Goal: Task Accomplishment & Management: Complete application form

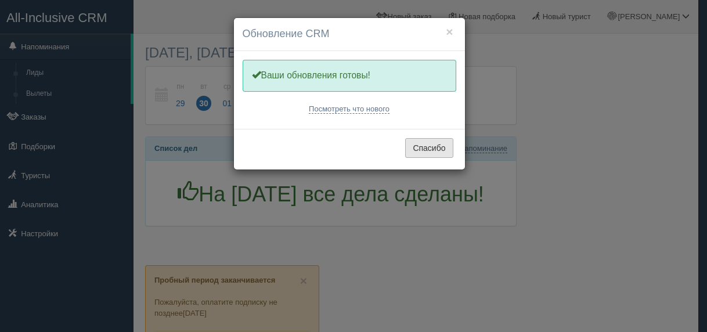
click at [432, 148] on button "Спасибо" at bounding box center [429, 148] width 48 height 20
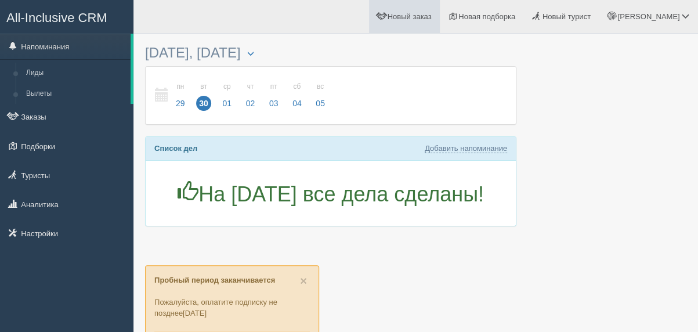
click at [432, 16] on span "Новый заказ" at bounding box center [410, 16] width 44 height 9
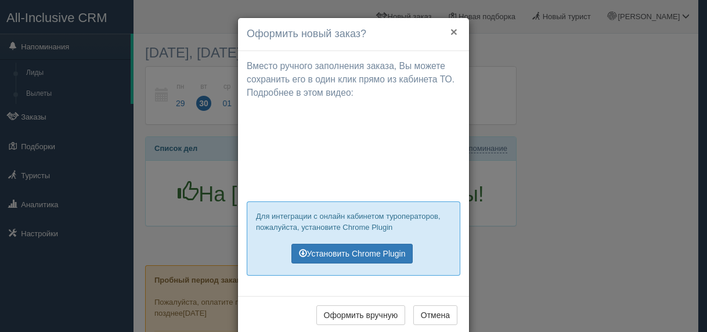
click at [451, 31] on button "×" at bounding box center [454, 32] width 7 height 12
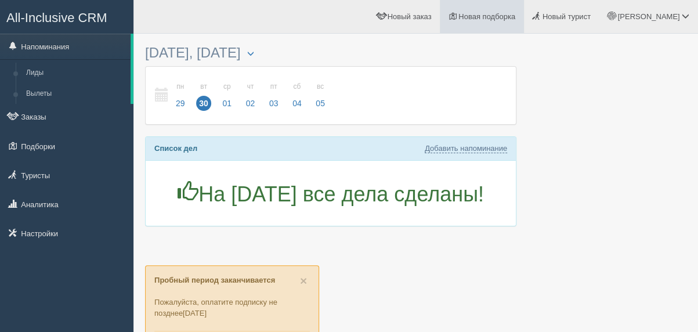
click at [507, 20] on span "Новая подборка" at bounding box center [487, 16] width 57 height 9
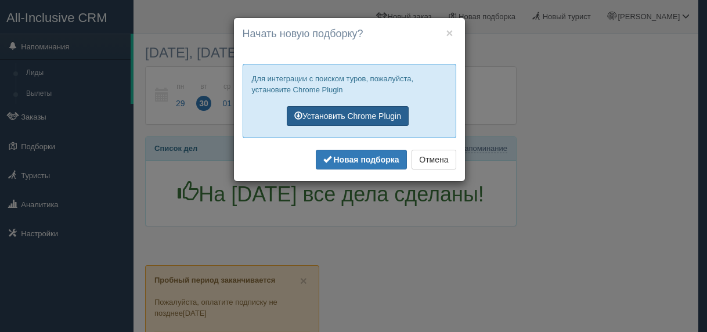
click at [366, 118] on link "Установить Chrome Plugin" at bounding box center [348, 116] width 122 height 20
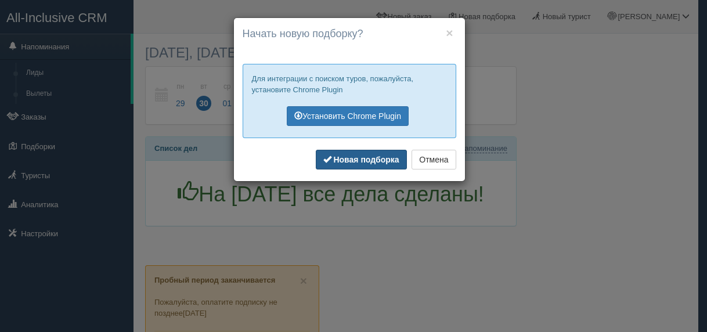
click at [384, 162] on b "Новая подборка" at bounding box center [366, 159] width 66 height 9
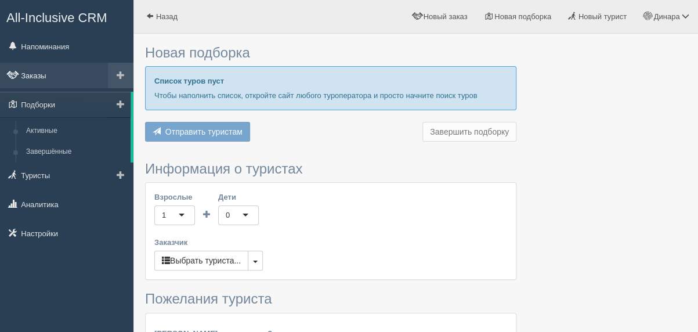
click at [47, 78] on link "Заказы" at bounding box center [67, 76] width 134 height 26
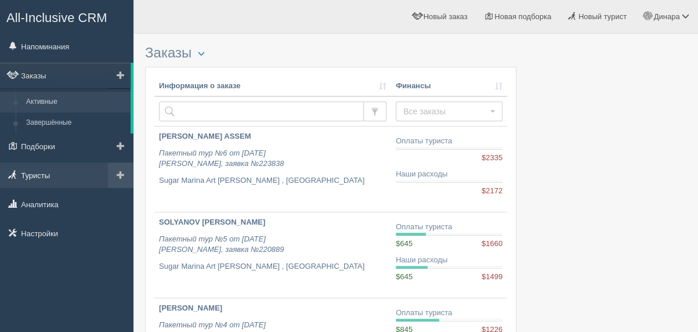
click at [42, 179] on link "Туристы" at bounding box center [67, 176] width 134 height 26
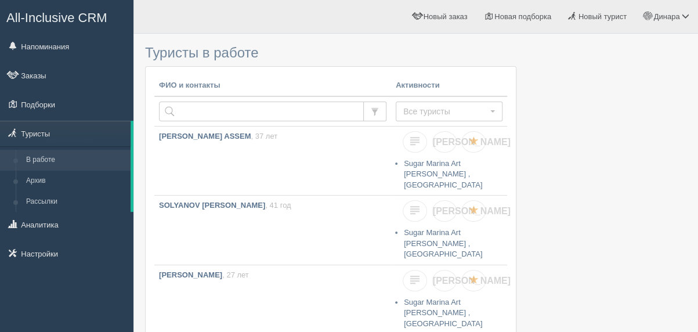
click at [77, 19] on span "All-Inclusive CRM" at bounding box center [56, 17] width 101 height 15
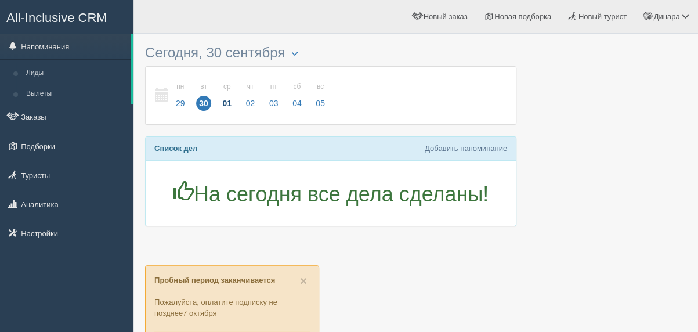
click at [224, 97] on span "01" at bounding box center [226, 103] width 15 height 15
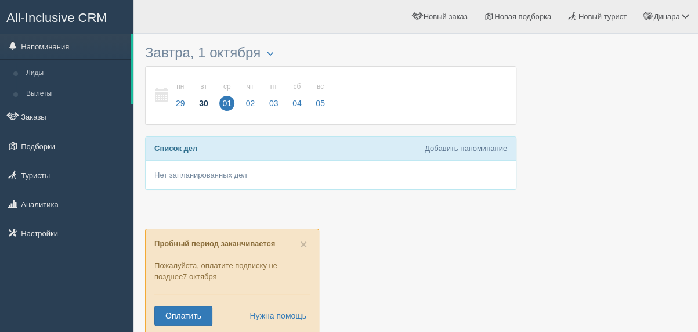
click at [199, 97] on span "30" at bounding box center [203, 103] width 15 height 15
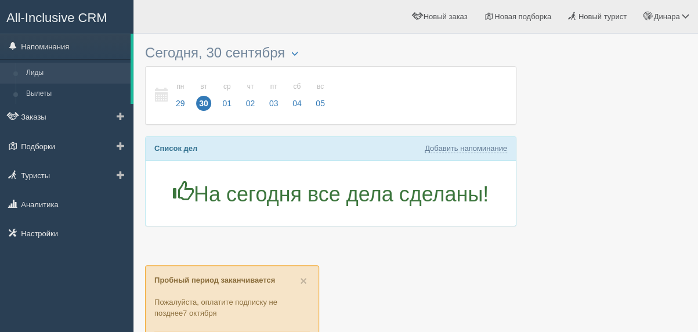
click at [45, 66] on link "Лиды" at bounding box center [76, 73] width 110 height 21
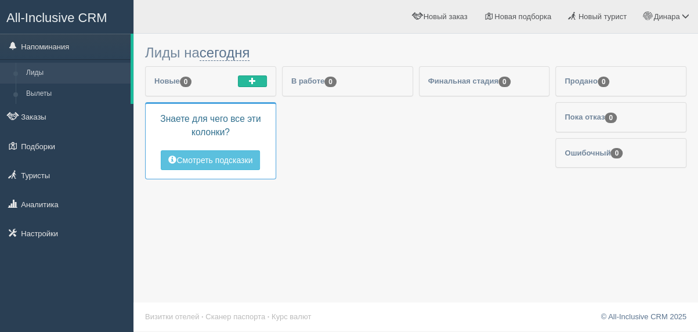
click at [62, 17] on span "All-Inclusive CRM" at bounding box center [56, 17] width 101 height 15
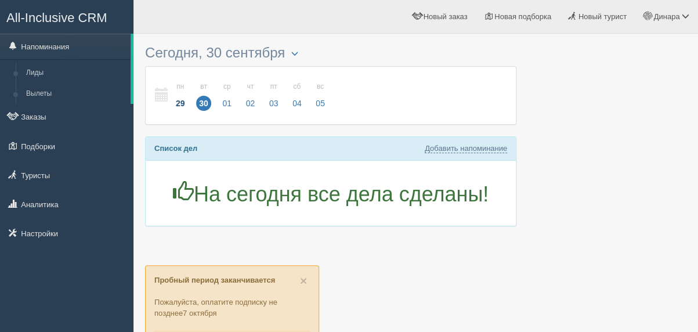
click at [179, 103] on span "29" at bounding box center [180, 103] width 15 height 15
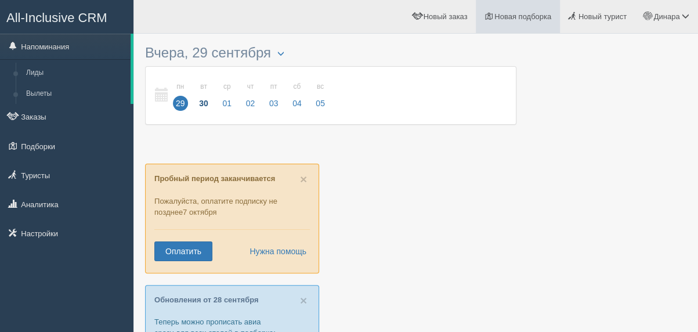
click at [524, 13] on span "Новая подборка" at bounding box center [523, 16] width 57 height 9
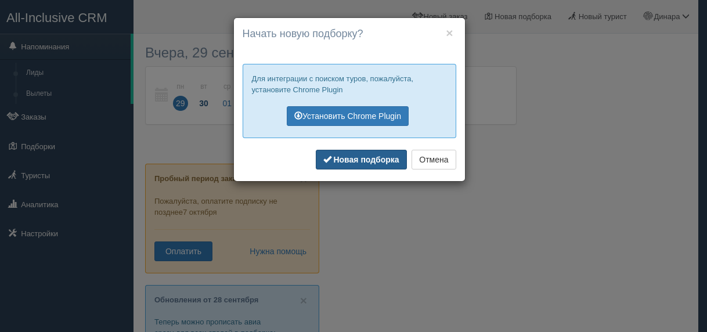
click at [379, 160] on b "Новая подборка" at bounding box center [366, 159] width 66 height 9
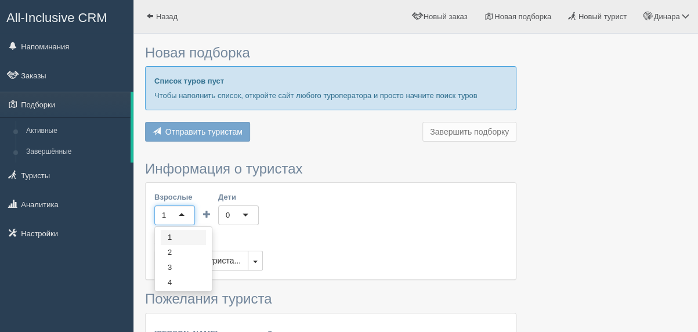
click at [183, 213] on div "1" at bounding box center [174, 216] width 41 height 20
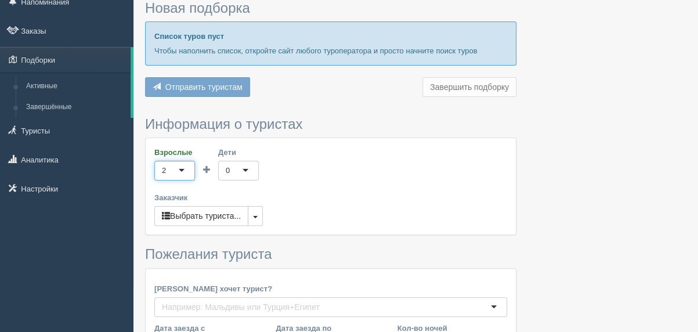
scroll to position [45, 0]
click at [259, 217] on button "button" at bounding box center [255, 216] width 15 height 20
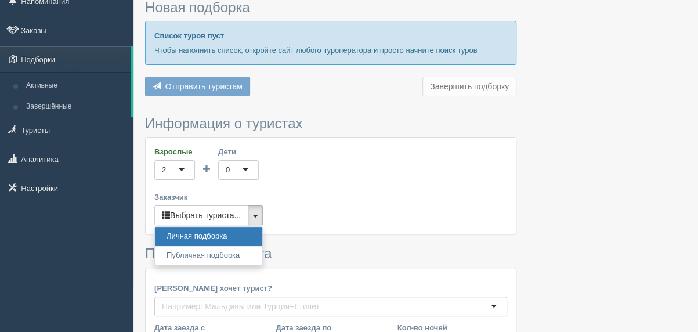
click at [320, 176] on div "Взрослые 2 2 1 2 3 4 5 6 7 8 9 10 11 12 13 14 15 16 17 18 19 20 21 22 23 24 25 …" at bounding box center [331, 186] width 370 height 96
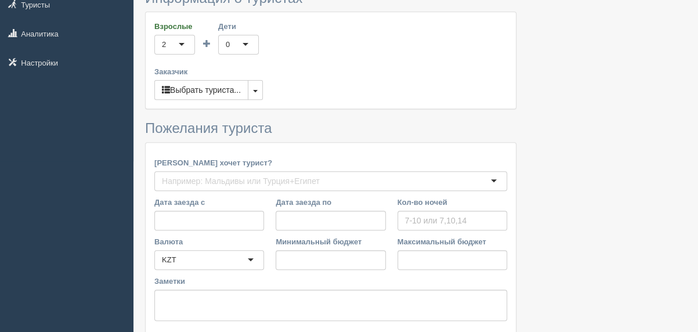
scroll to position [176, 0]
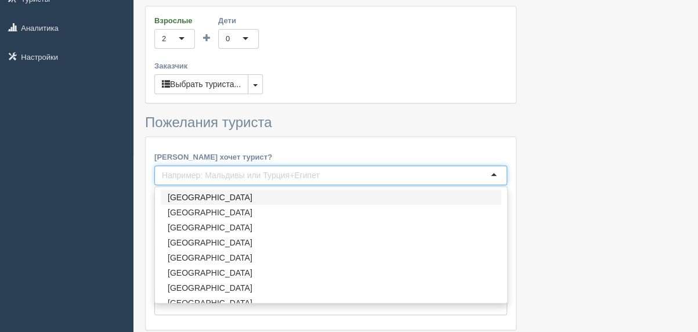
click at [244, 174] on input "[PERSON_NAME] хочет турист?" at bounding box center [243, 176] width 163 height 12
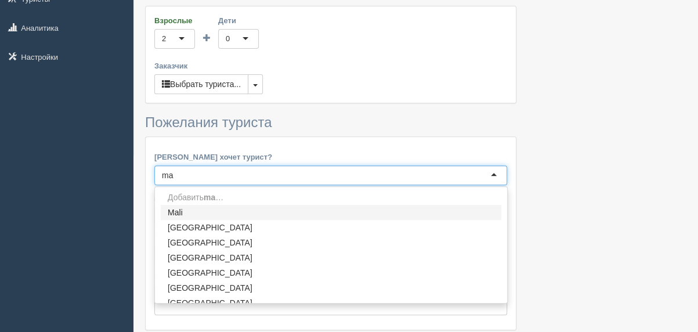
type input "mal"
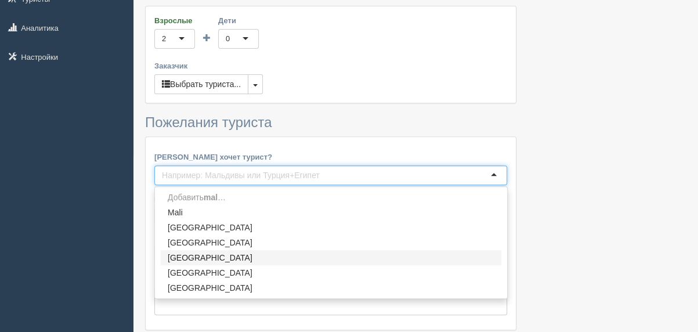
scroll to position [0, 0]
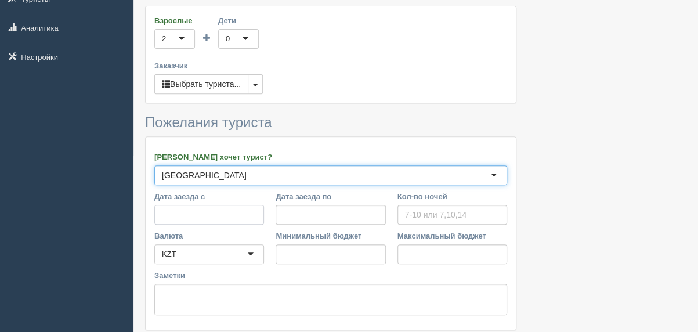
click at [199, 215] on input "Дата заезда с" at bounding box center [209, 215] width 110 height 20
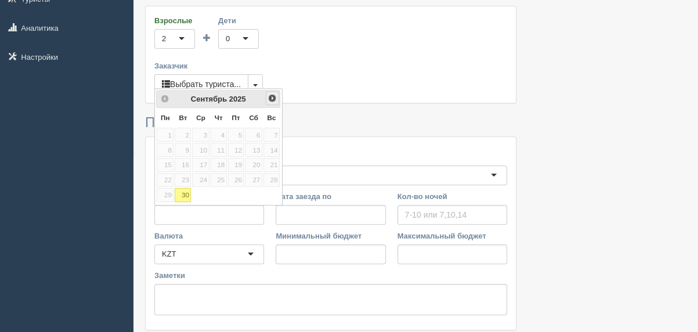
click at [268, 99] on span "След>" at bounding box center [272, 97] width 9 height 9
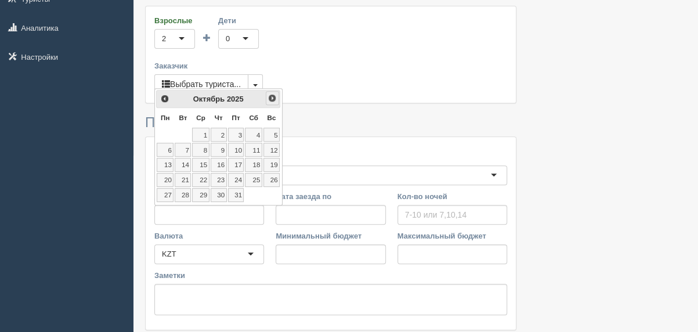
click at [268, 99] on span "След>" at bounding box center [272, 97] width 9 height 9
click at [202, 161] on link "17" at bounding box center [200, 165] width 17 height 14
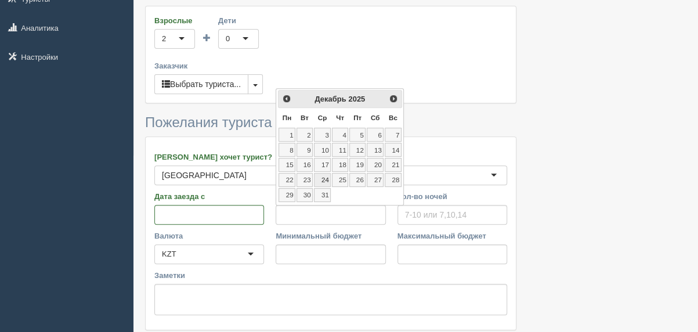
click at [323, 179] on link "24" at bounding box center [322, 180] width 17 height 14
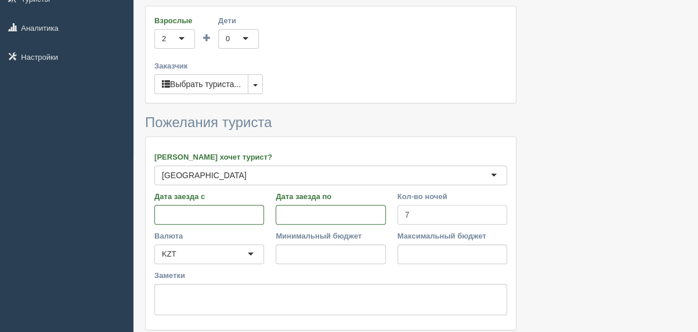
type input "7"
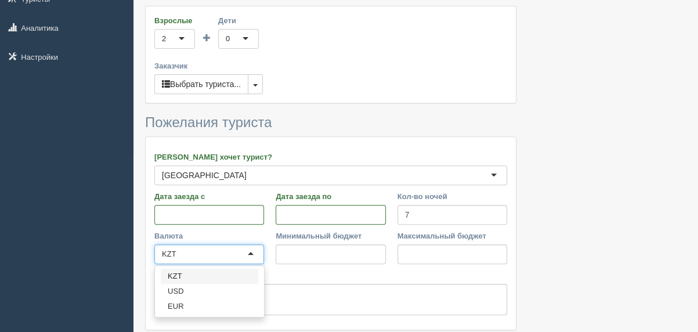
click at [236, 251] on div "KZT" at bounding box center [209, 254] width 110 height 20
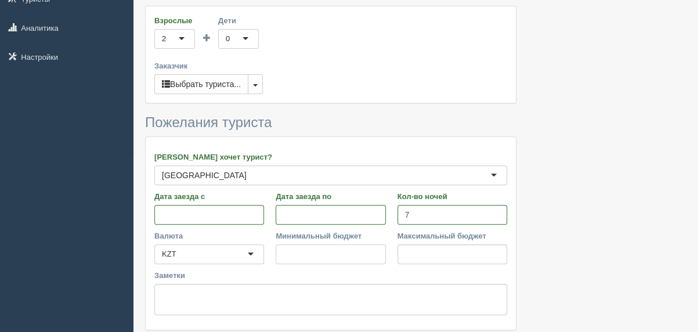
click at [323, 257] on input "Минимальный бюджет" at bounding box center [331, 254] width 110 height 20
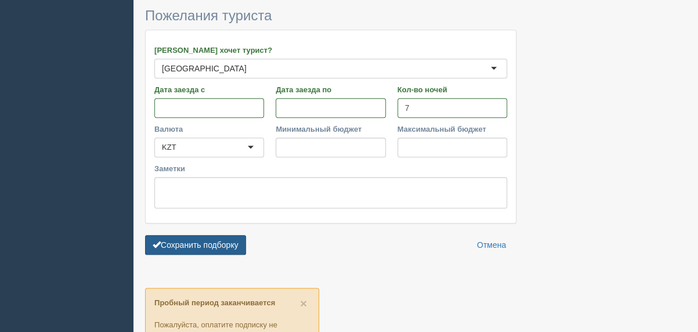
click at [232, 243] on button "Сохранить подборку" at bounding box center [195, 245] width 101 height 20
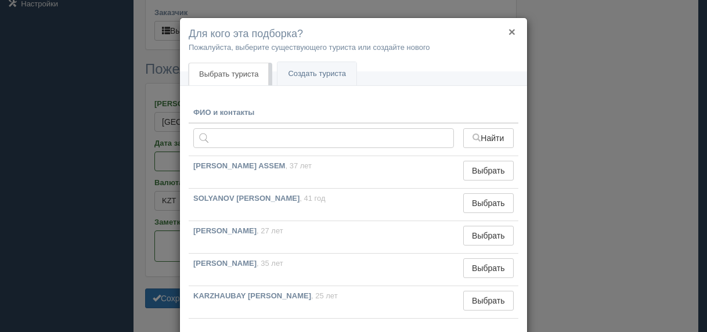
click at [509, 31] on button "×" at bounding box center [512, 32] width 7 height 12
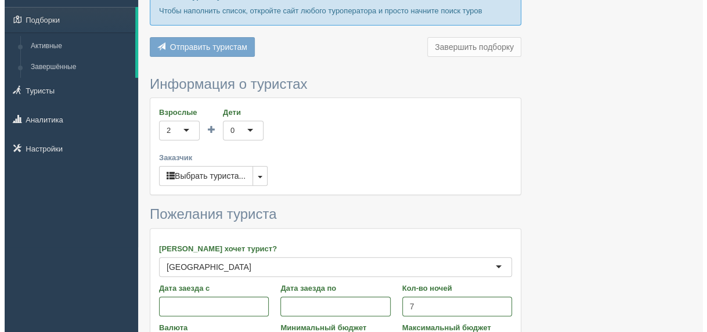
scroll to position [0, 0]
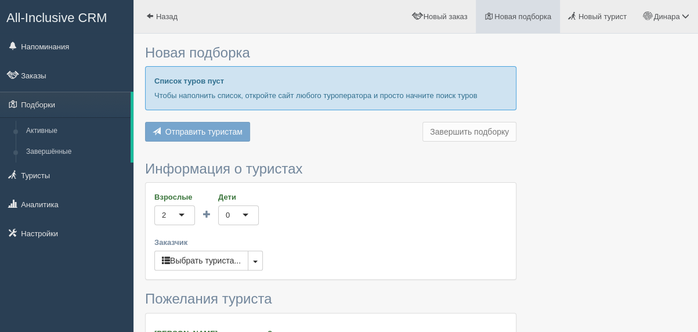
click at [514, 11] on link "Новая подборка" at bounding box center [518, 16] width 84 height 33
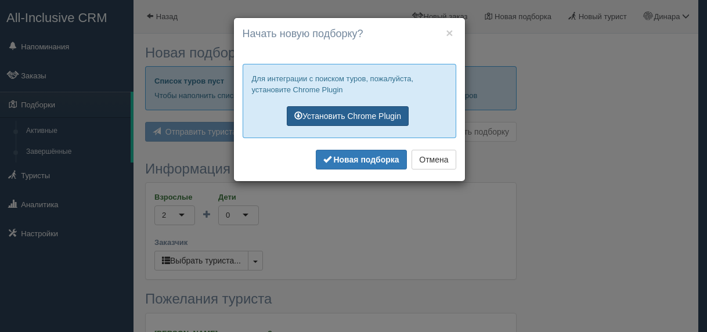
click at [356, 119] on link "Установить Chrome Plugin" at bounding box center [348, 116] width 122 height 20
click at [452, 32] on button "×" at bounding box center [449, 33] width 7 height 12
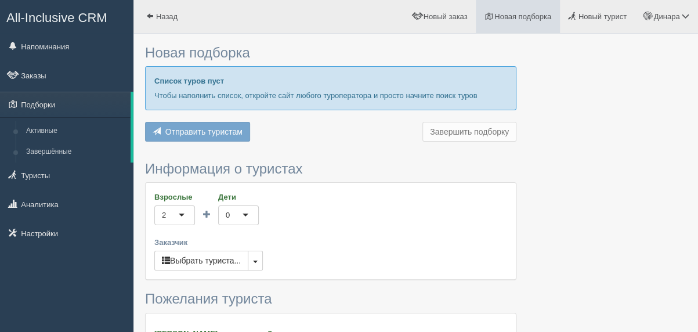
click at [517, 15] on span "Новая подборка" at bounding box center [523, 16] width 57 height 9
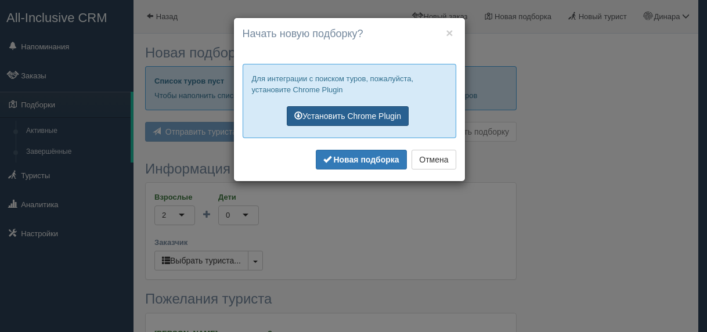
click at [368, 114] on link "Установить Chrome Plugin" at bounding box center [348, 116] width 122 height 20
